Goal: Transaction & Acquisition: Purchase product/service

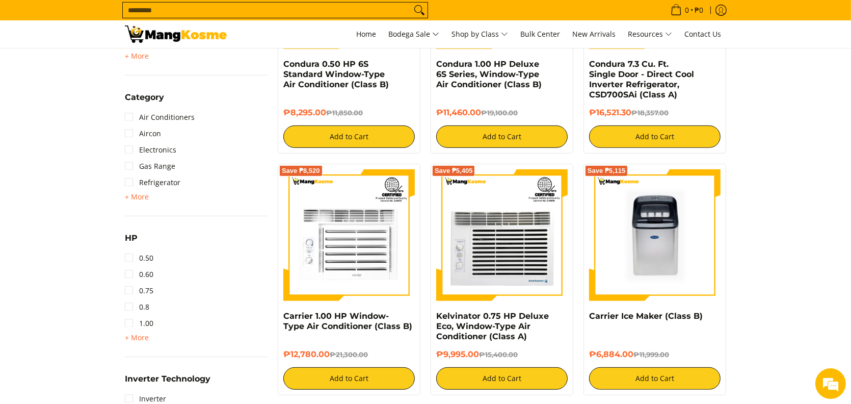
scroll to position [510, 0]
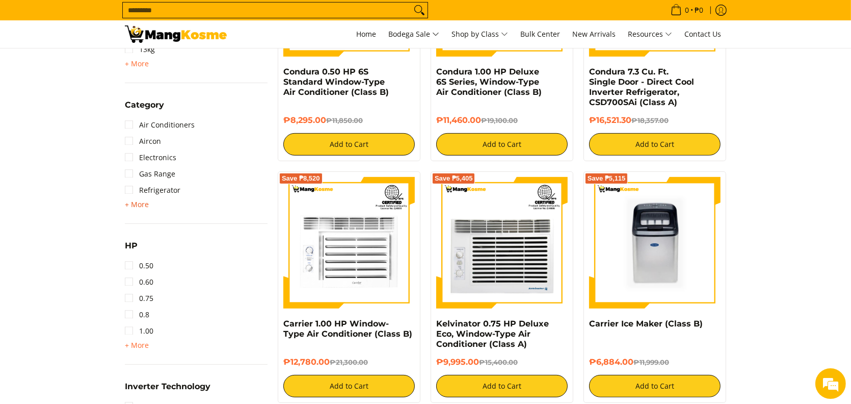
click at [135, 208] on span "+ More" at bounding box center [137, 204] width 24 height 8
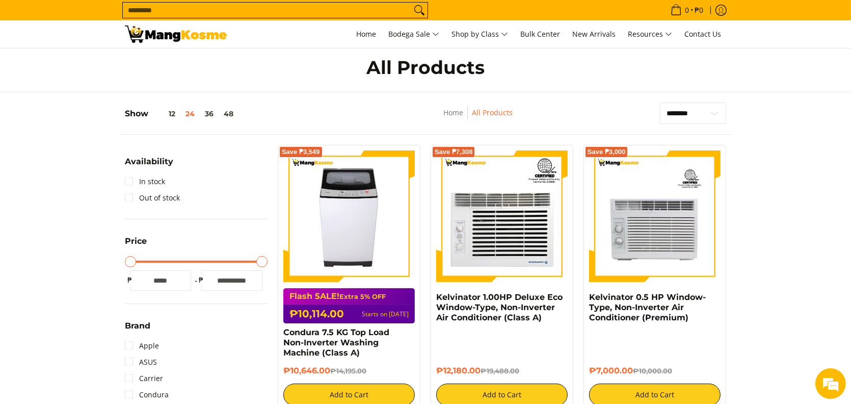
scroll to position [0, 0]
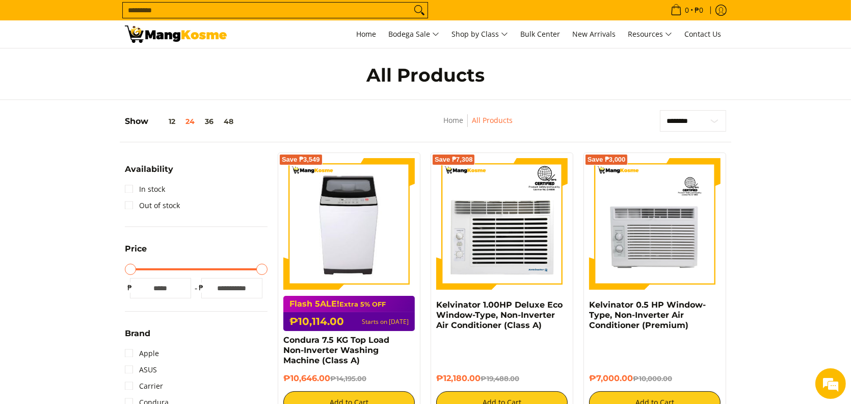
click at [147, 13] on input "Search..." at bounding box center [267, 10] width 288 height 15
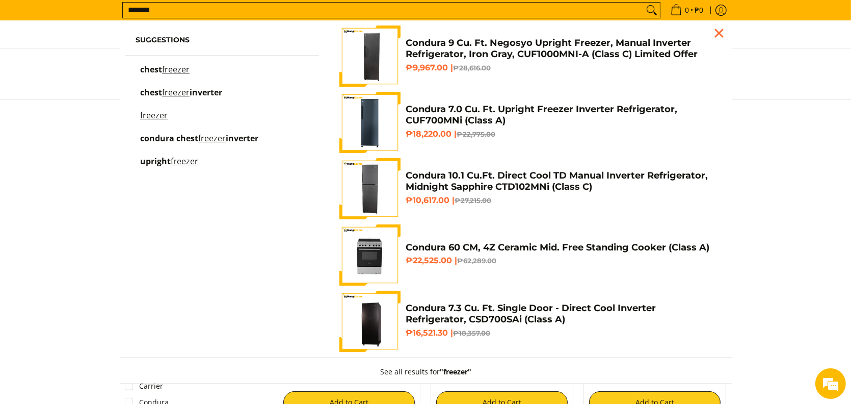
type input "*******"
click at [644, 3] on button "Search" at bounding box center [652, 10] width 16 height 15
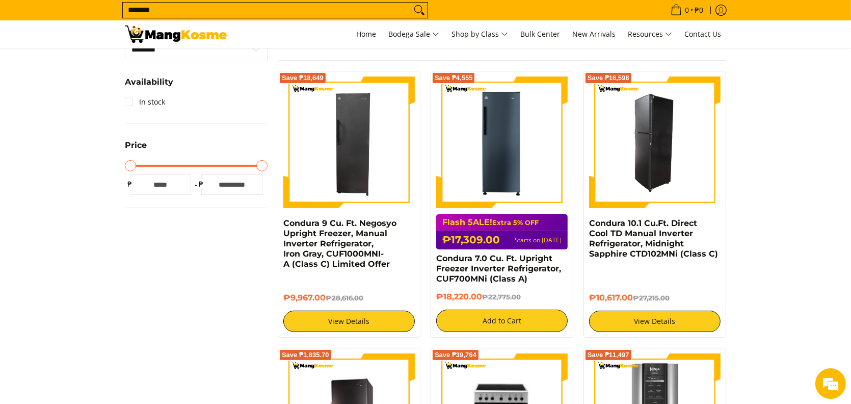
click at [644, 180] on img at bounding box center [654, 141] width 131 height 131
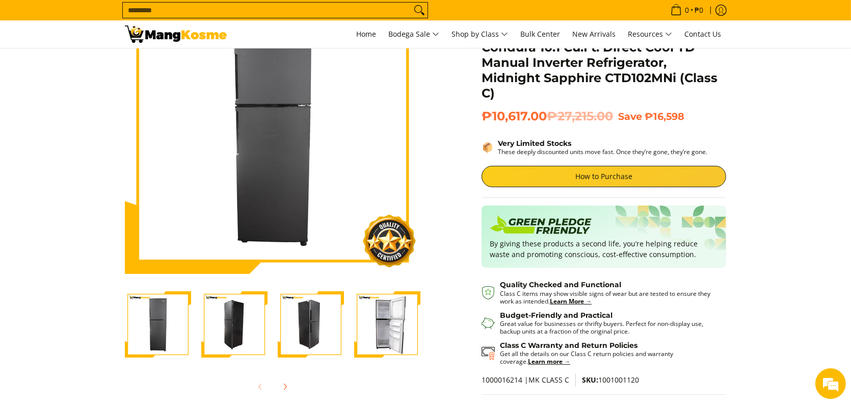
scroll to position [102, 0]
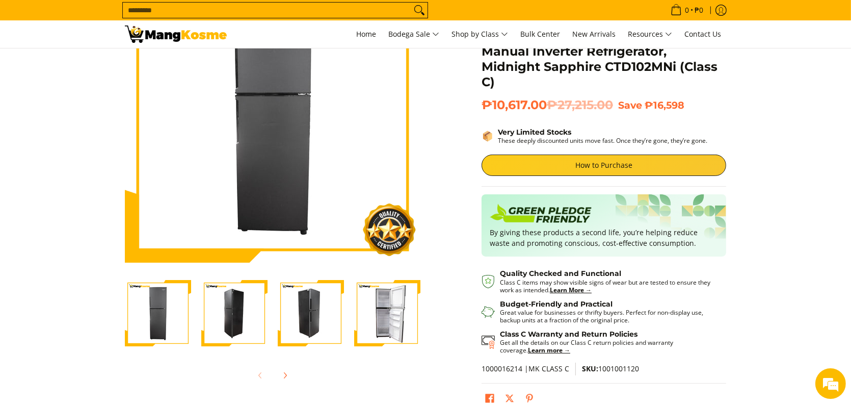
click at [392, 318] on img "Condura 10.1 Cu.Ft. Direct Cool TD Manual Inverter Refrigerator, Midnight Sapph…" at bounding box center [387, 313] width 66 height 66
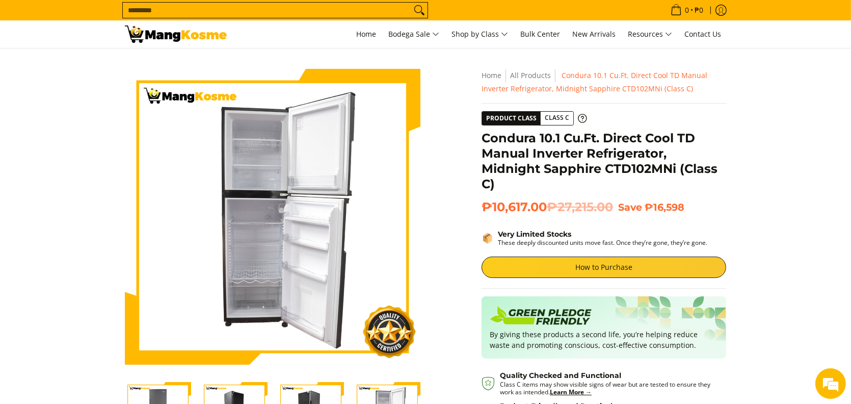
scroll to position [0, 0]
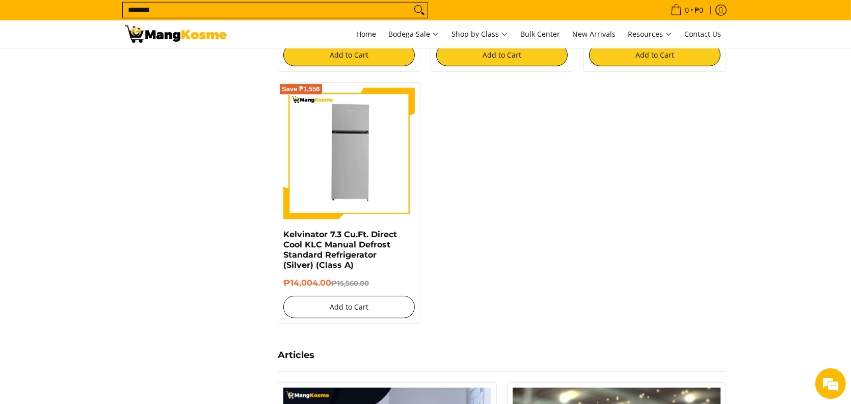
scroll to position [815, 0]
